Goal: Navigation & Orientation: Find specific page/section

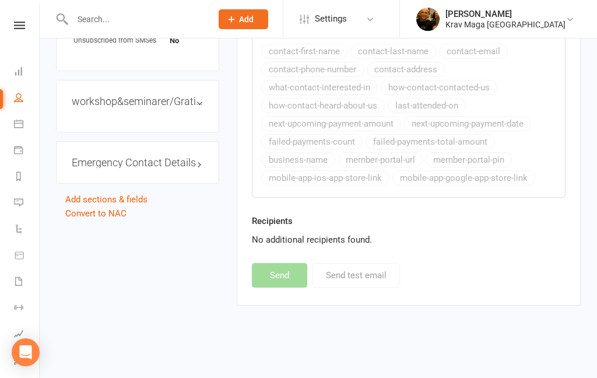
click at [20, 27] on icon at bounding box center [19, 26] width 11 height 8
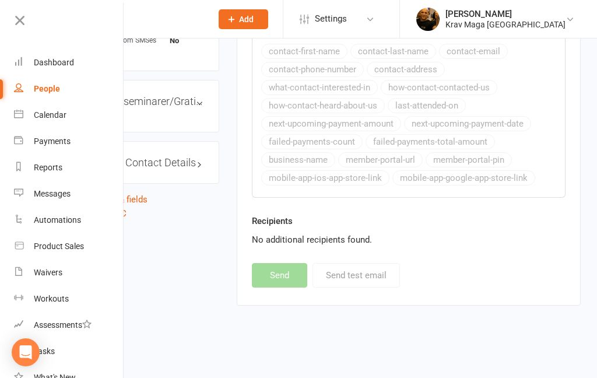
click at [53, 60] on div "Dashboard" at bounding box center [54, 62] width 40 height 9
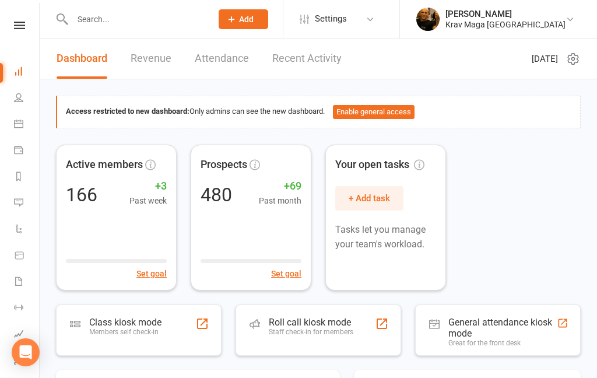
click at [149, 60] on link "Revenue" at bounding box center [151, 59] width 41 height 40
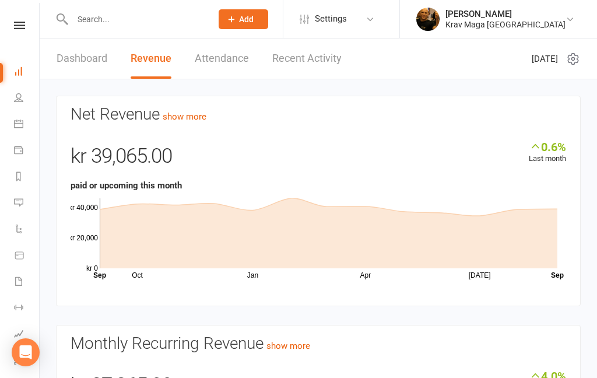
click at [71, 58] on link "Dashboard" at bounding box center [82, 59] width 51 height 40
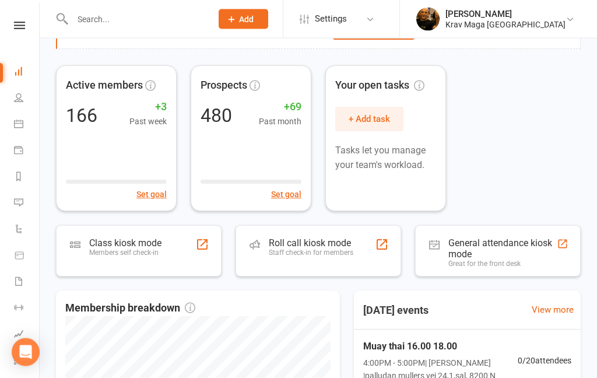
scroll to position [80, 0]
click at [128, 243] on div "Class kiosk mode" at bounding box center [125, 242] width 72 height 11
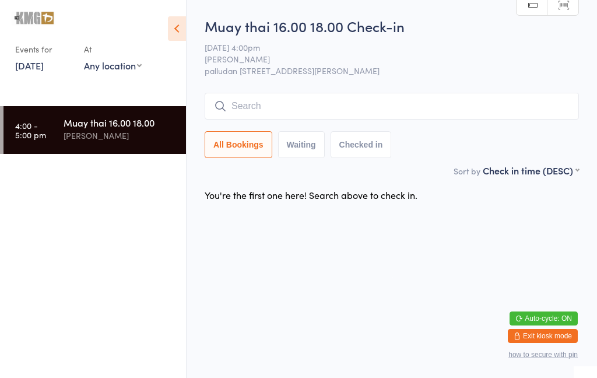
click at [528, 335] on button "Exit kiosk mode" at bounding box center [543, 336] width 70 height 14
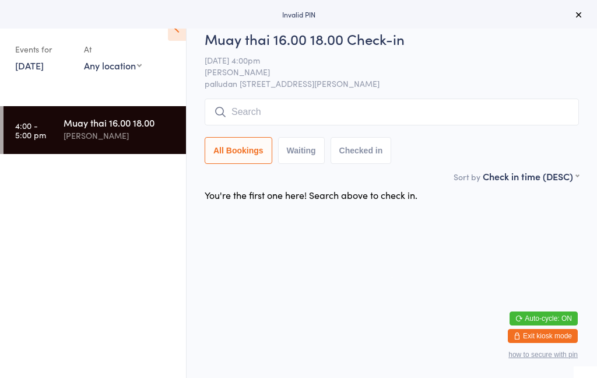
click at [536, 336] on button "Exit kiosk mode" at bounding box center [543, 336] width 70 height 14
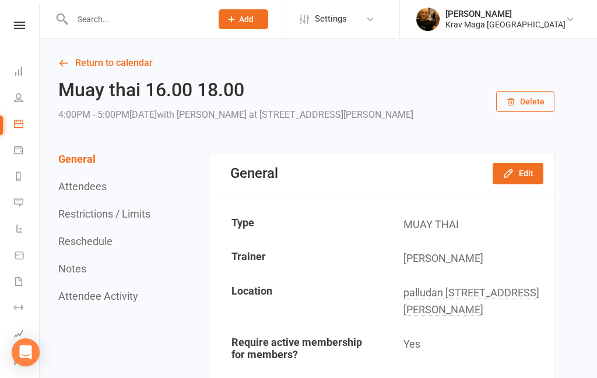
click at [17, 27] on icon at bounding box center [19, 26] width 11 height 8
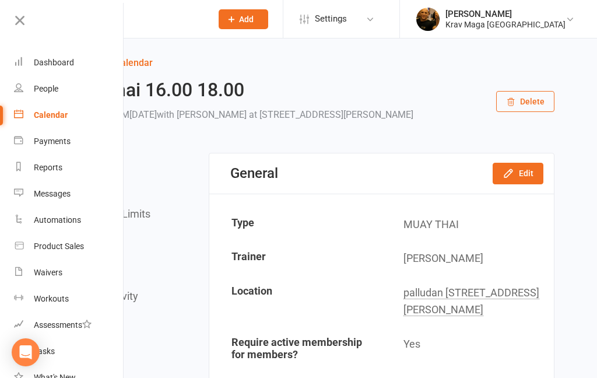
click at [49, 62] on div "Dashboard" at bounding box center [54, 62] width 40 height 9
